Goal: Information Seeking & Learning: Understand process/instructions

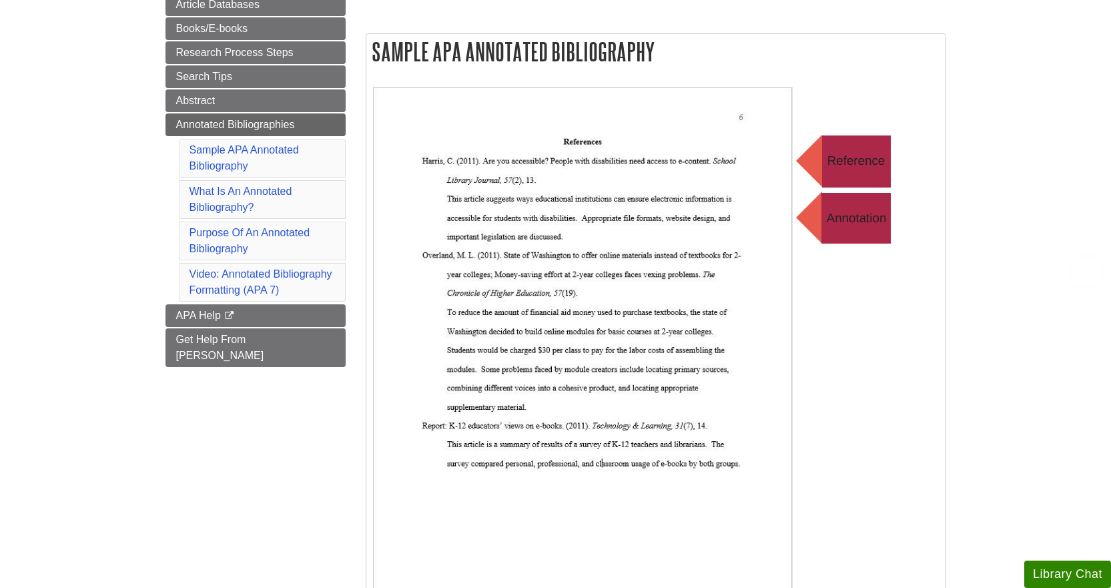
scroll to position [200, 0]
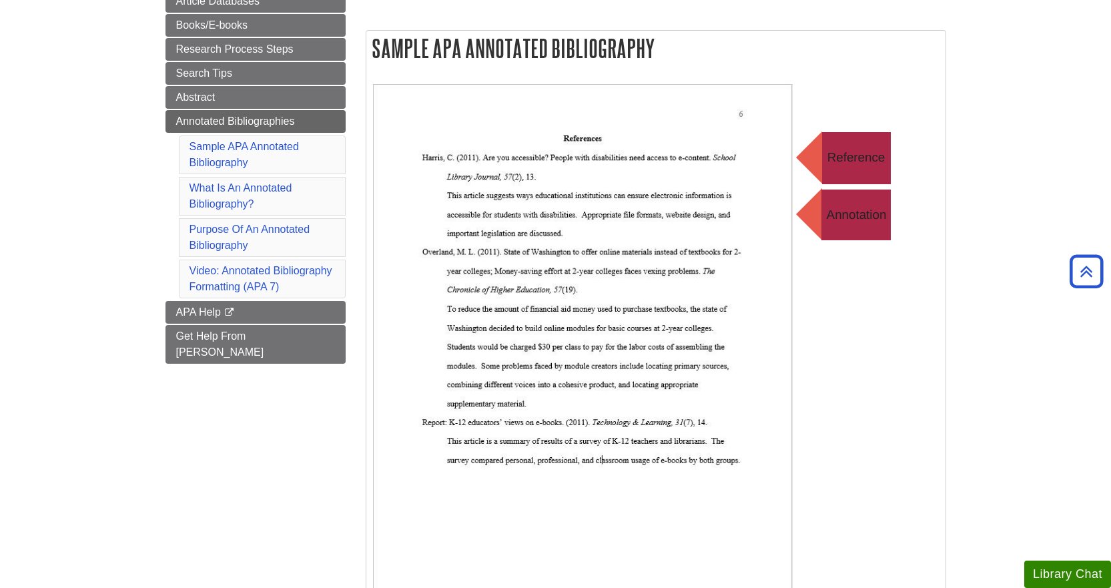
click at [235, 152] on li "Sample APA Annotated Bibliography" at bounding box center [262, 154] width 167 height 39
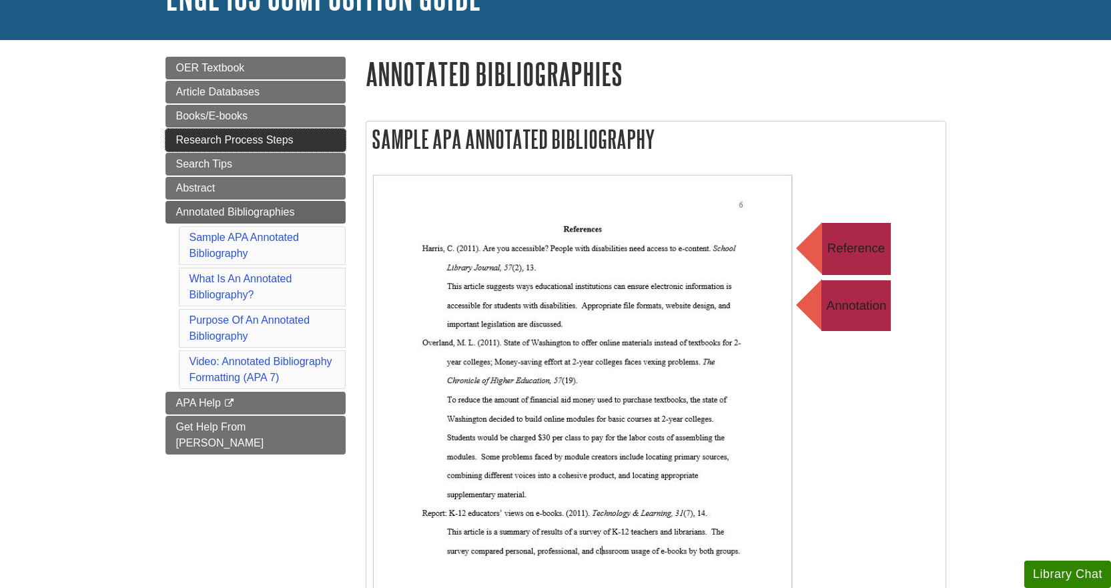
scroll to position [133, 0]
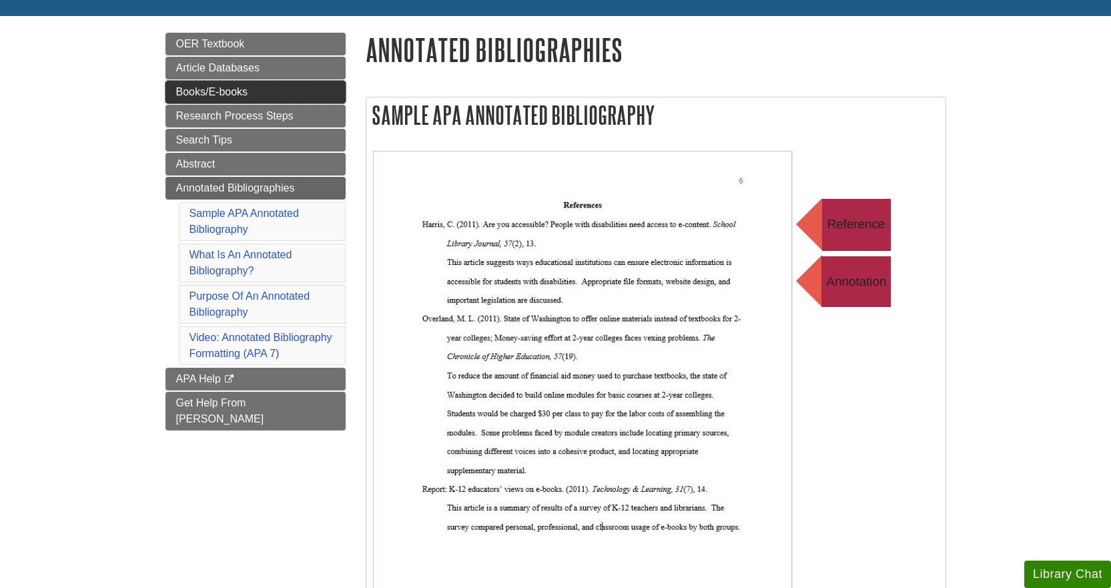
click at [258, 89] on link "Books/E-books" at bounding box center [255, 92] width 180 height 23
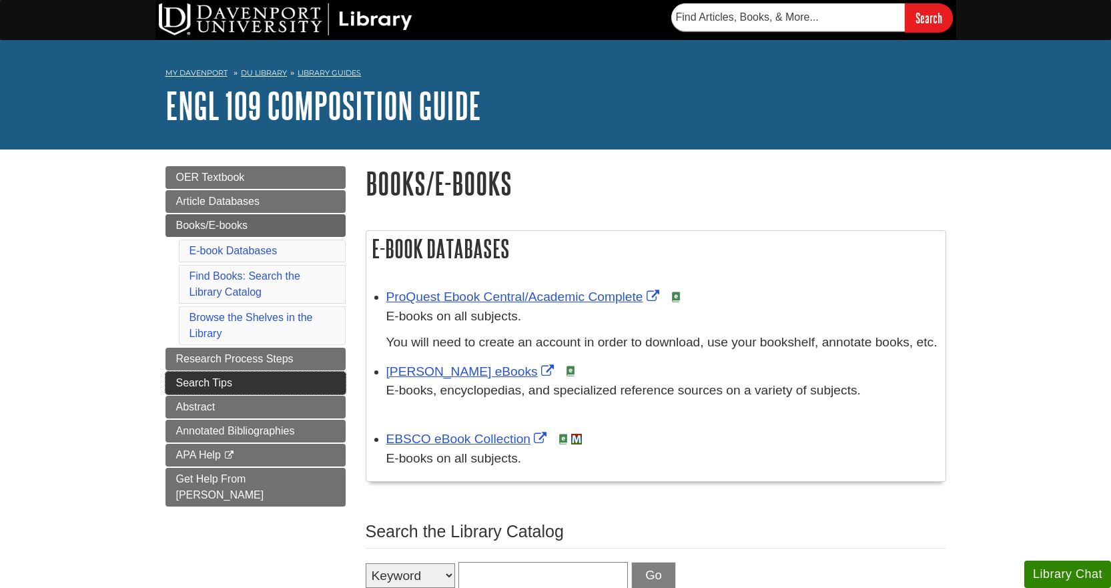
click at [231, 380] on span "Search Tips" at bounding box center [204, 382] width 56 height 11
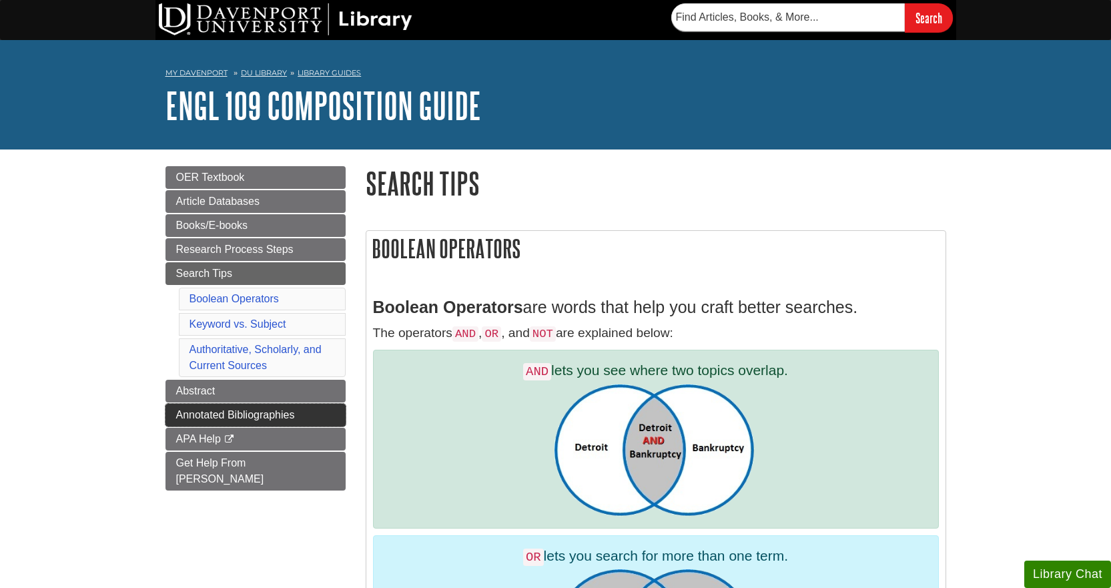
click at [249, 414] on span "Annotated Bibliographies" at bounding box center [235, 414] width 119 height 11
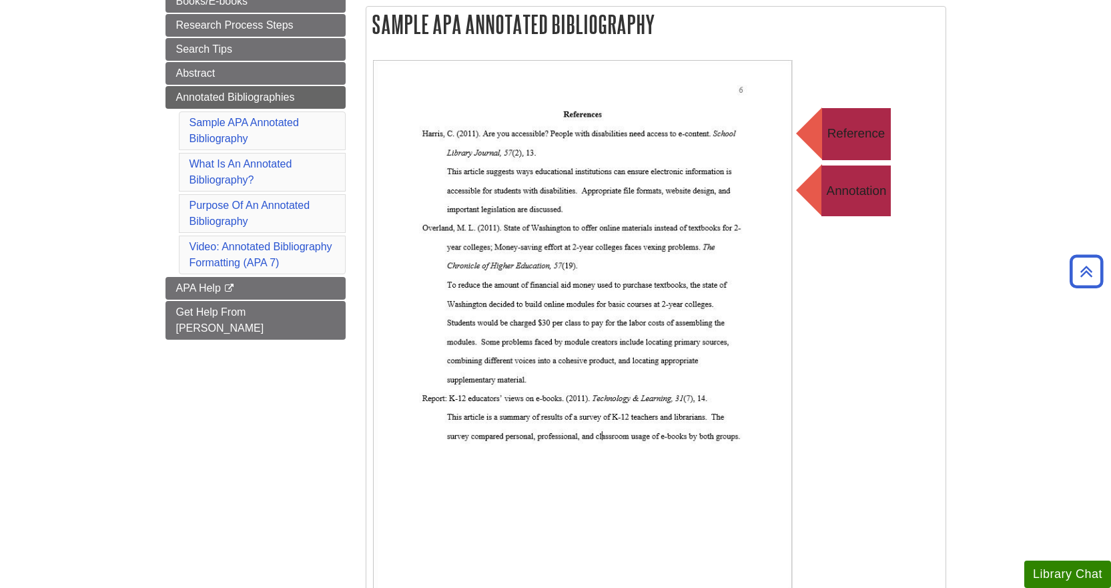
scroll to position [200, 0]
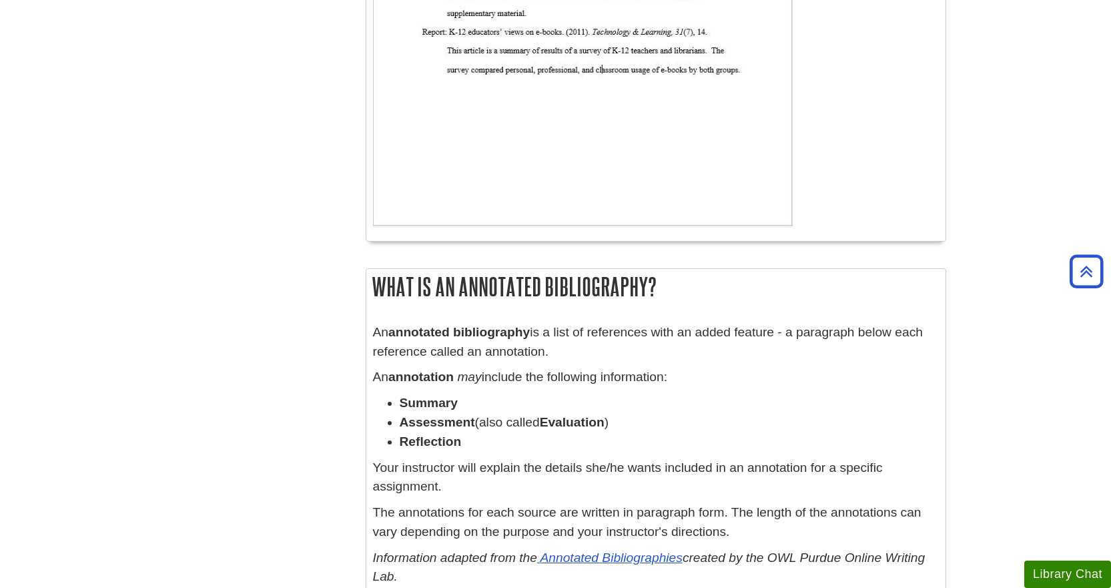
scroll to position [734, 0]
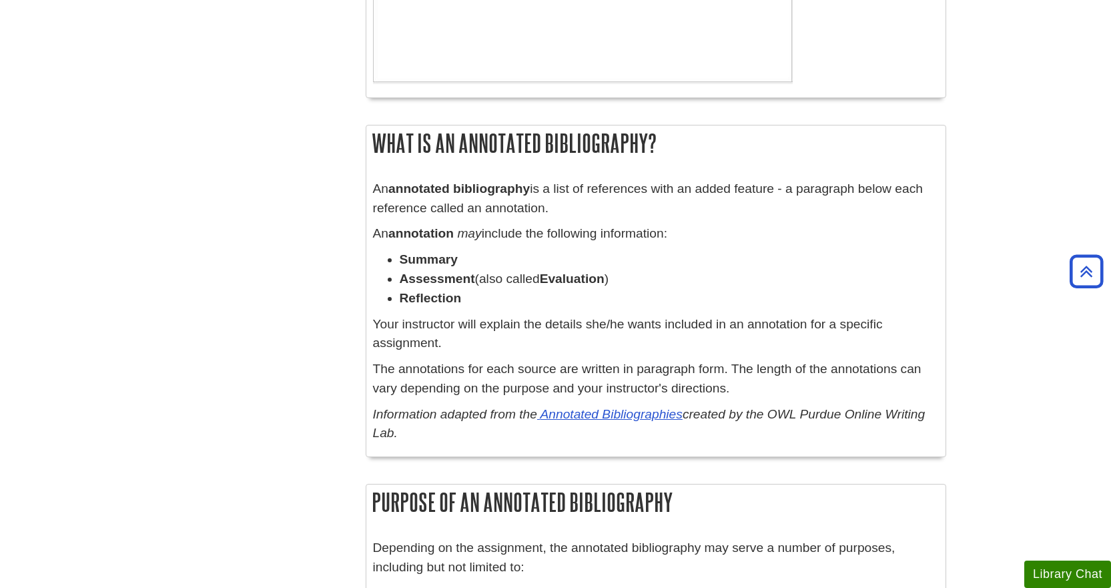
drag, startPoint x: 376, startPoint y: 189, endPoint x: 883, endPoint y: 426, distance: 559.0
click at [883, 426] on div "An annotated bibliography is a list of references with an added feature - a par…" at bounding box center [656, 314] width 566 height 271
copy div "An annotated bibliography is a list of references with an added feature - a par…"
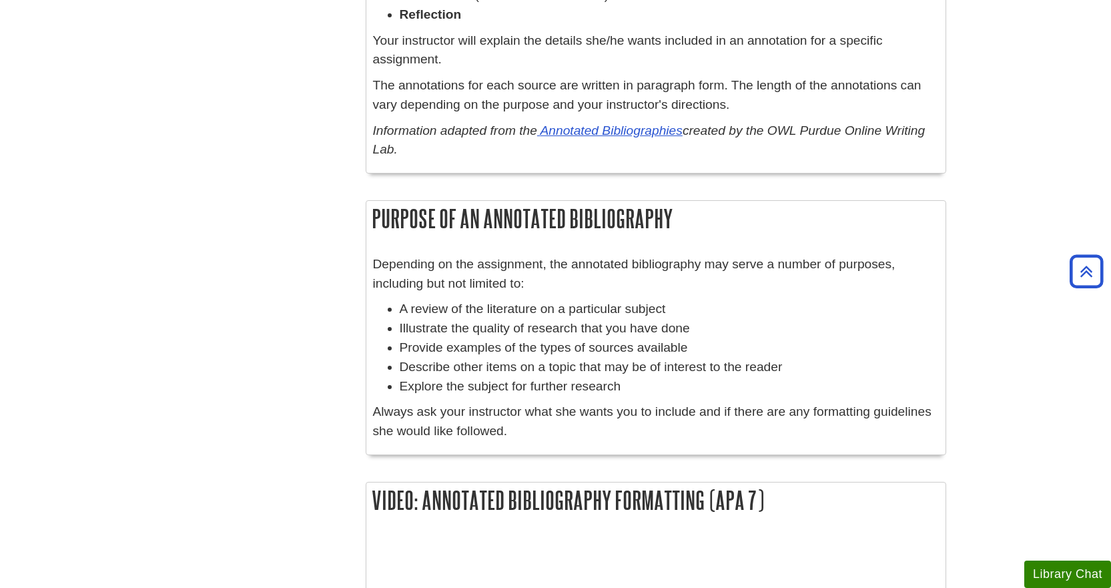
scroll to position [1134, 0]
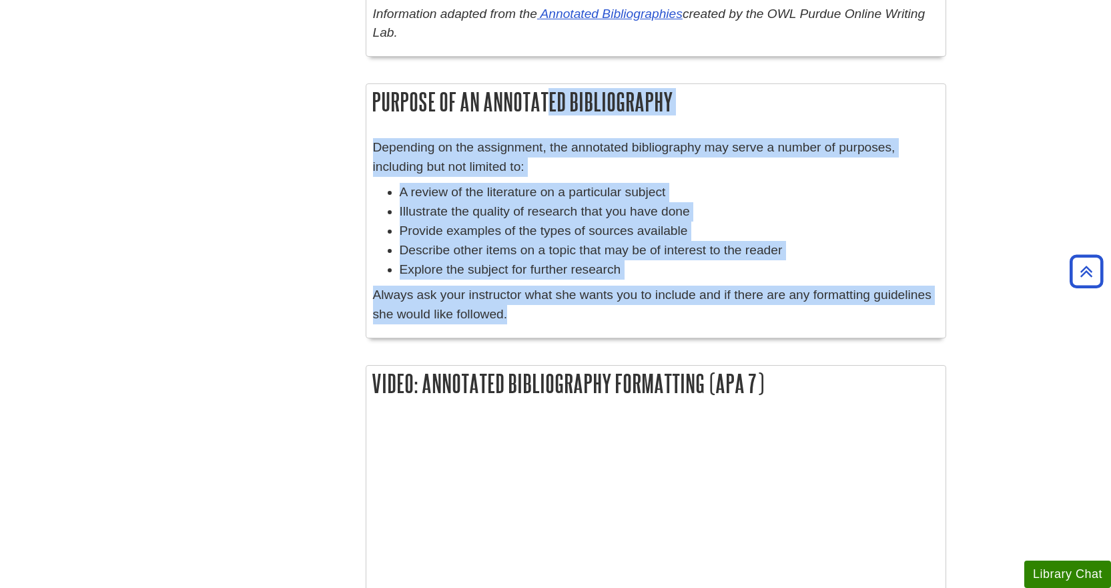
drag, startPoint x: 374, startPoint y: 99, endPoint x: 536, endPoint y: 326, distance: 278.4
click at [536, 326] on div "Purpose Of An Annotated Bibliography Depending on the assignment, the annotated…" at bounding box center [656, 210] width 580 height 255
copy div "Purpose Of An Annotated Bibliography Depending on the assignment, the annotated…"
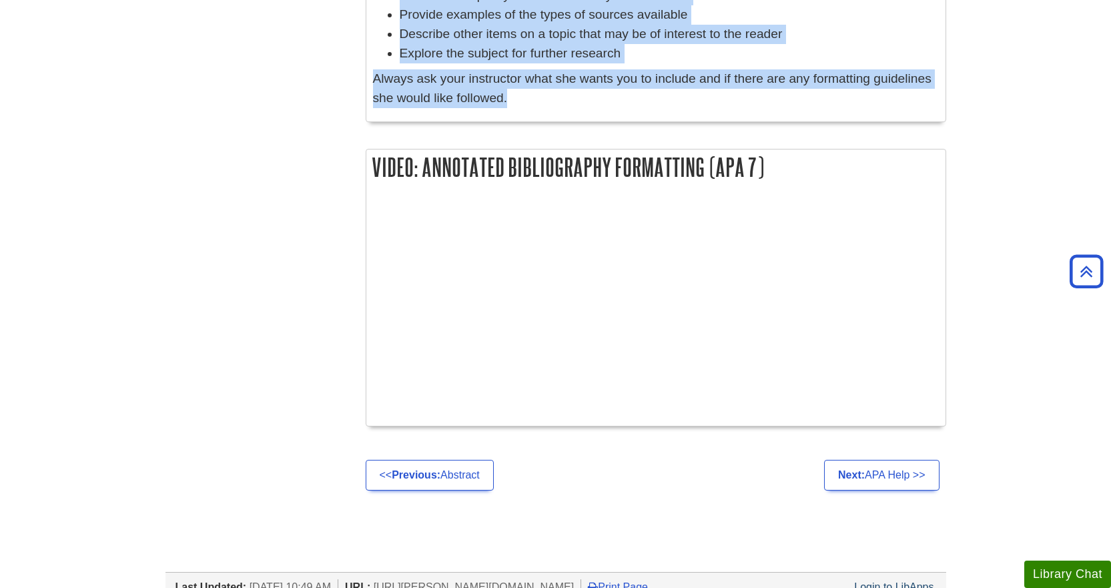
scroll to position [1334, 0]
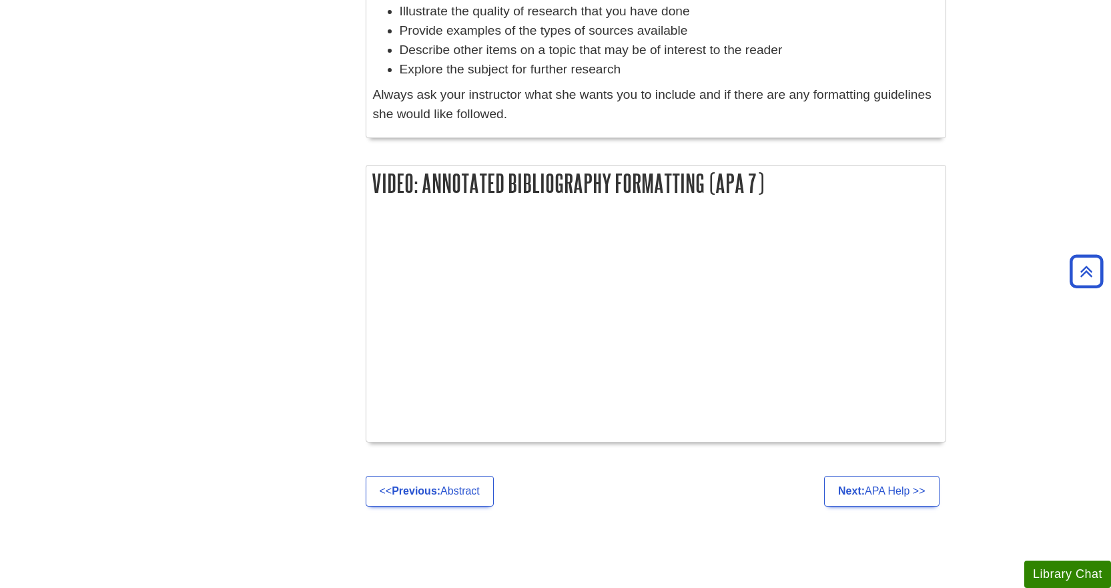
click at [768, 364] on div at bounding box center [656, 327] width 566 height 216
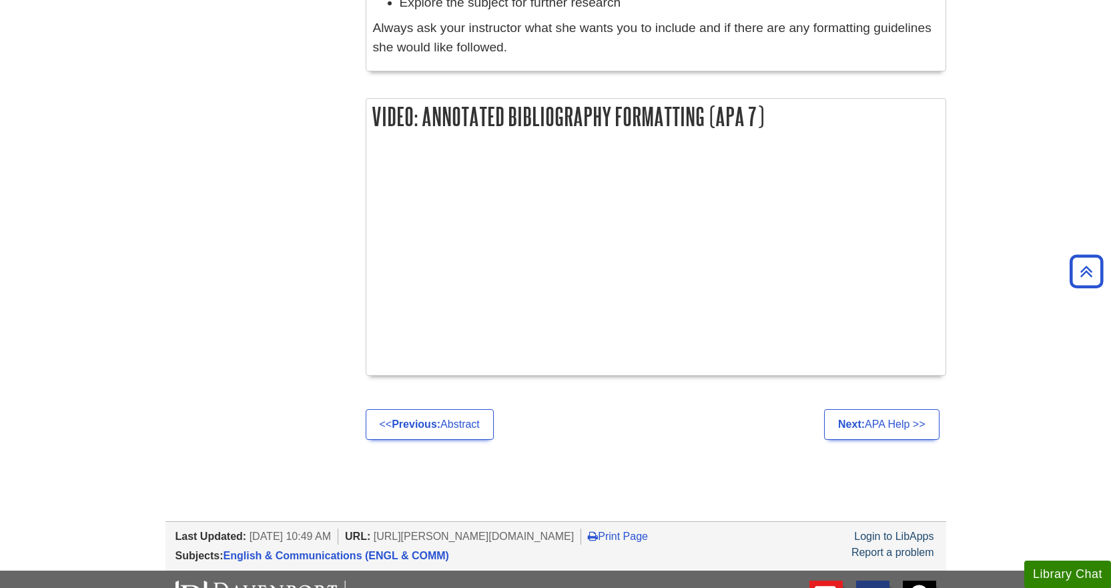
scroll to position [1468, 0]
